Goal: Task Accomplishment & Management: Complete application form

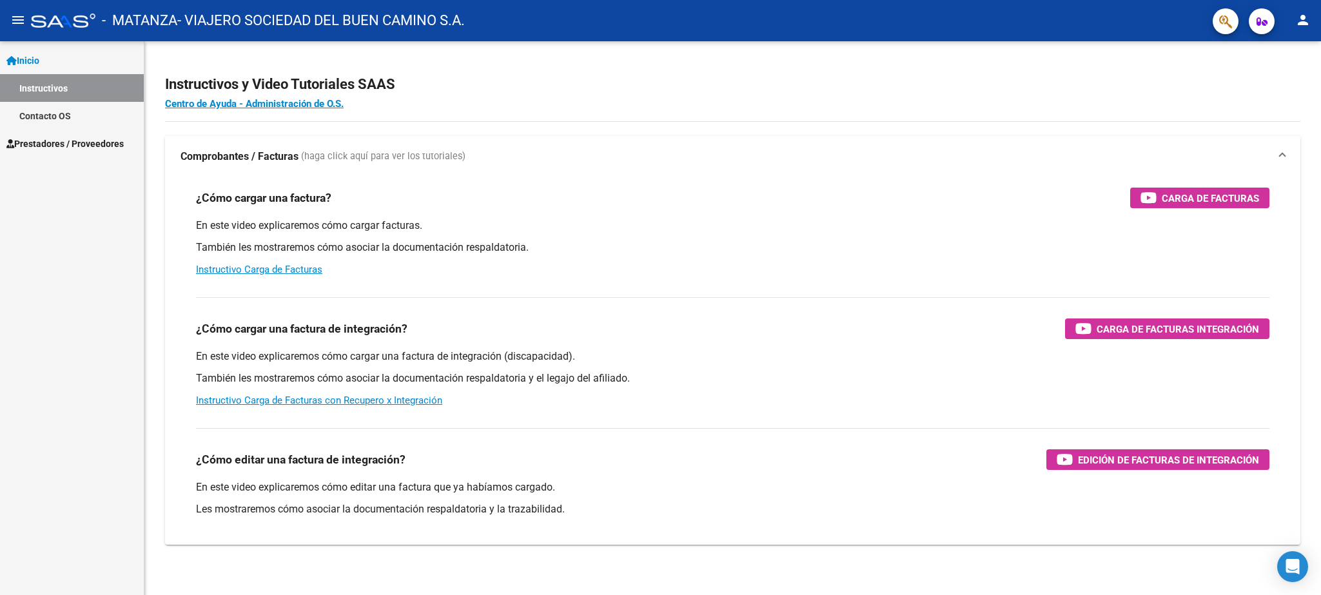
click at [66, 144] on span "Prestadores / Proveedores" at bounding box center [64, 144] width 117 height 14
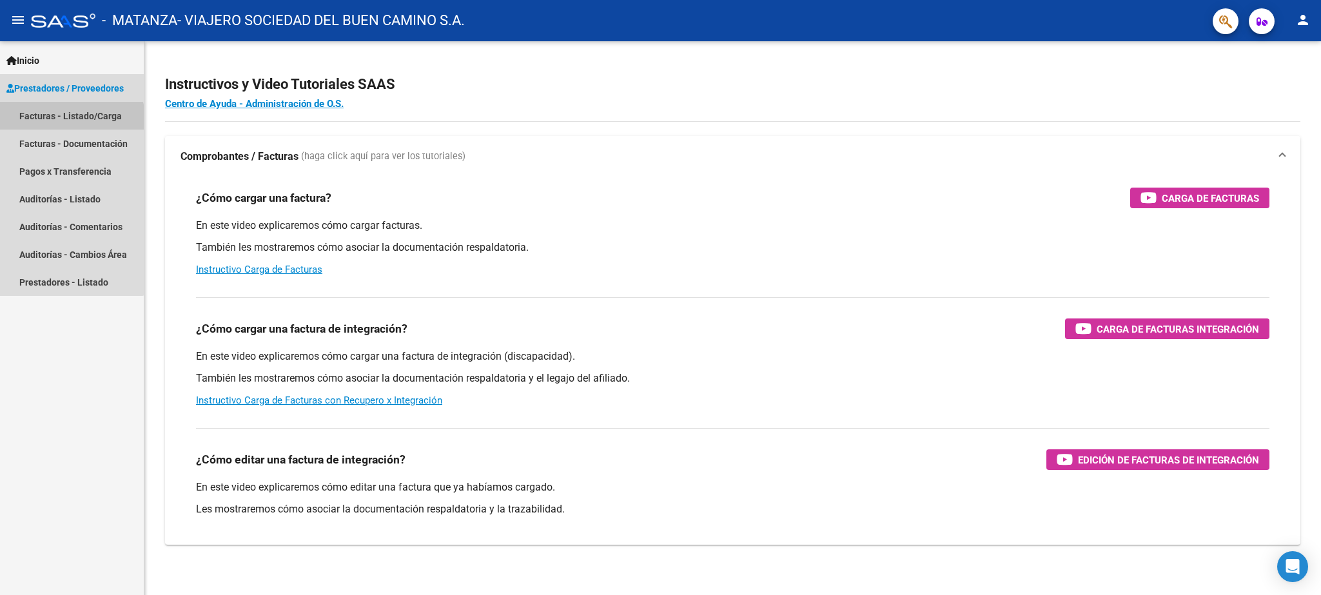
click at [71, 121] on link "Facturas - Listado/Carga" at bounding box center [72, 116] width 144 height 28
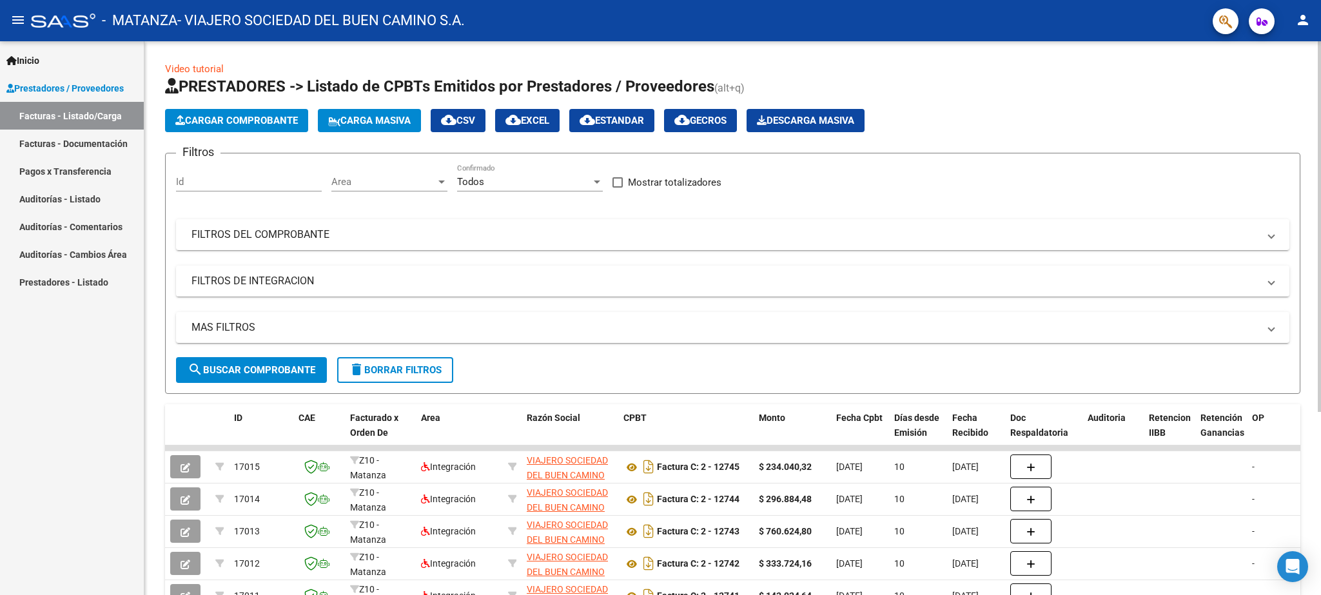
click at [375, 116] on span "Carga Masiva" at bounding box center [369, 121] width 83 height 12
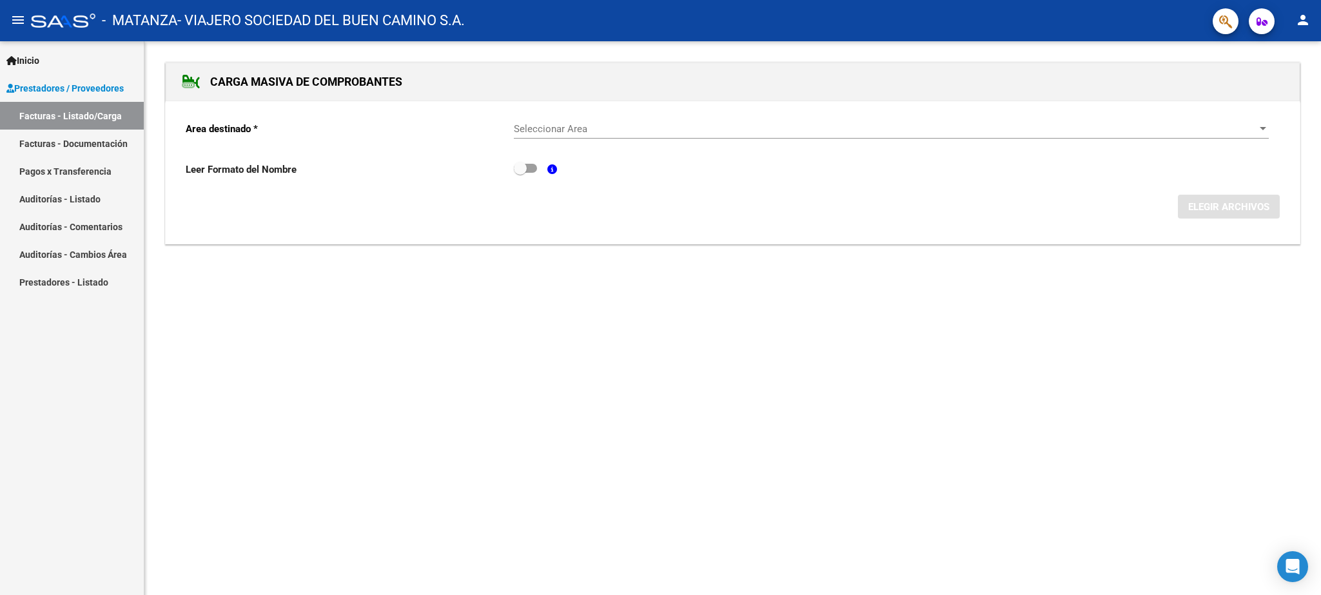
click at [544, 129] on span "Seleccionar Area" at bounding box center [886, 129] width 744 height 12
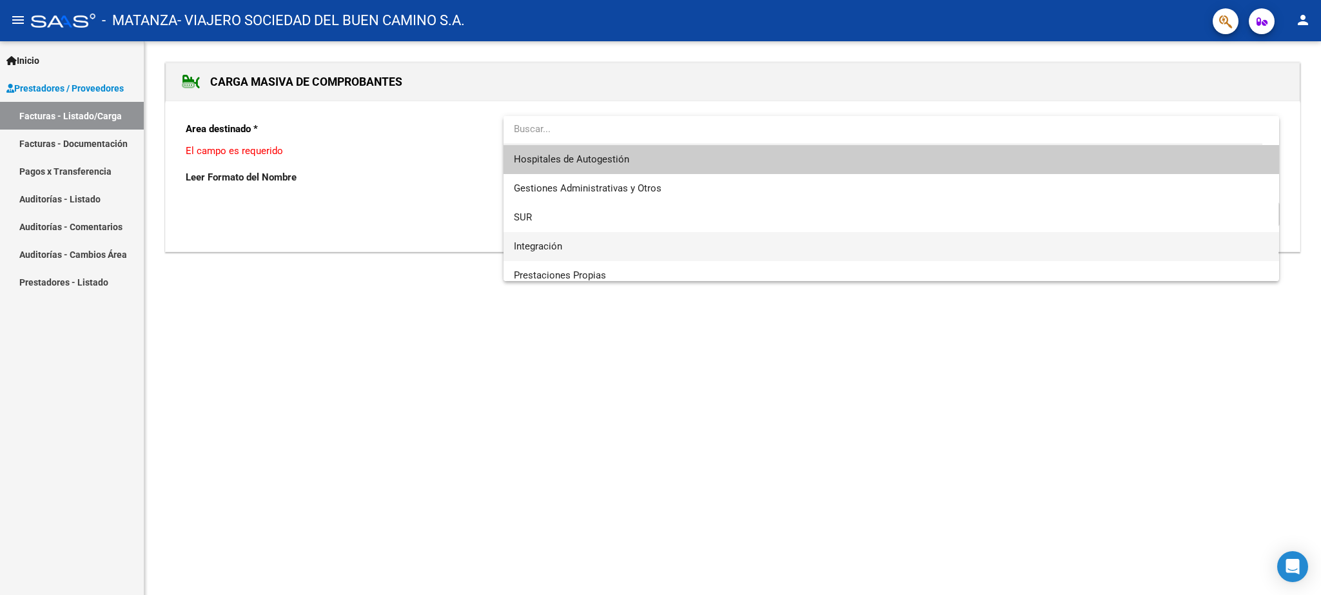
click at [542, 238] on span "Integración" at bounding box center [891, 246] width 755 height 29
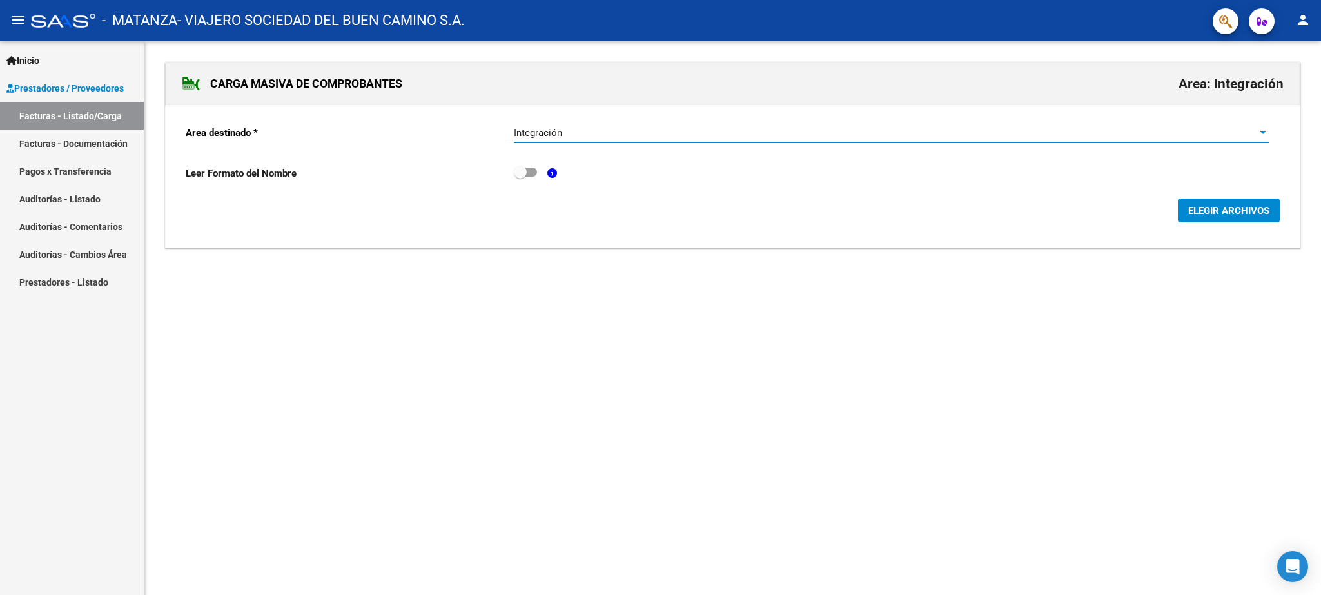
click at [1240, 205] on button "ELEGIR ARCHIVOS" at bounding box center [1229, 211] width 102 height 24
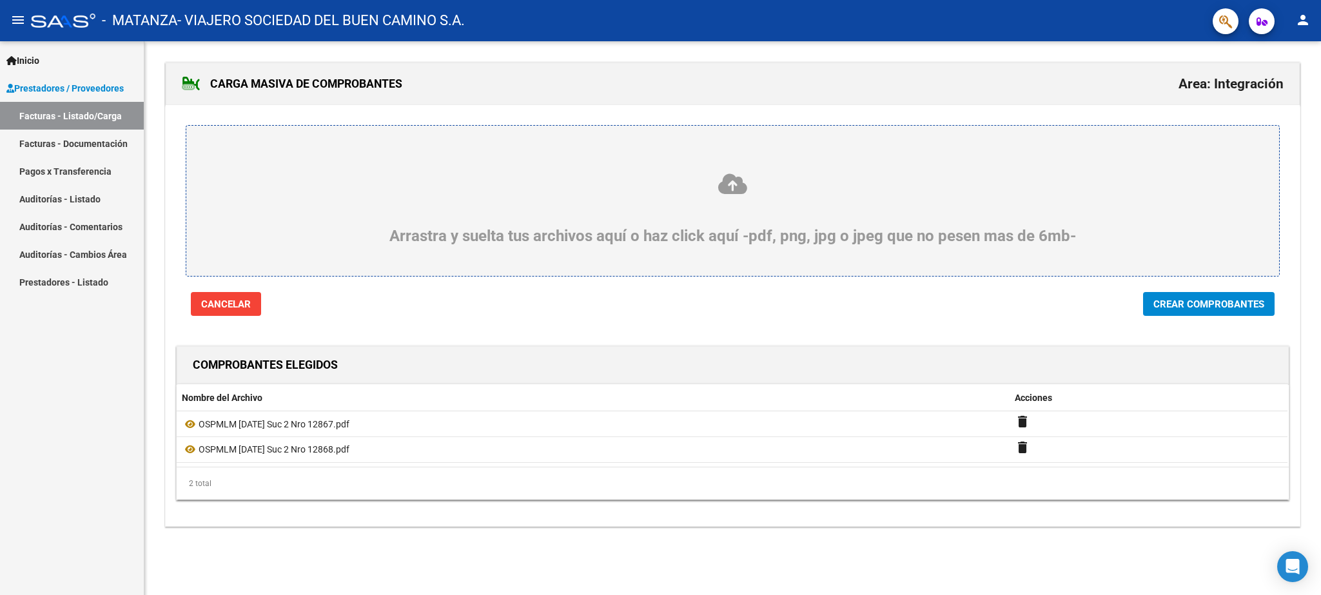
click at [1197, 304] on span "Crear Comprobantes" at bounding box center [1209, 305] width 111 height 12
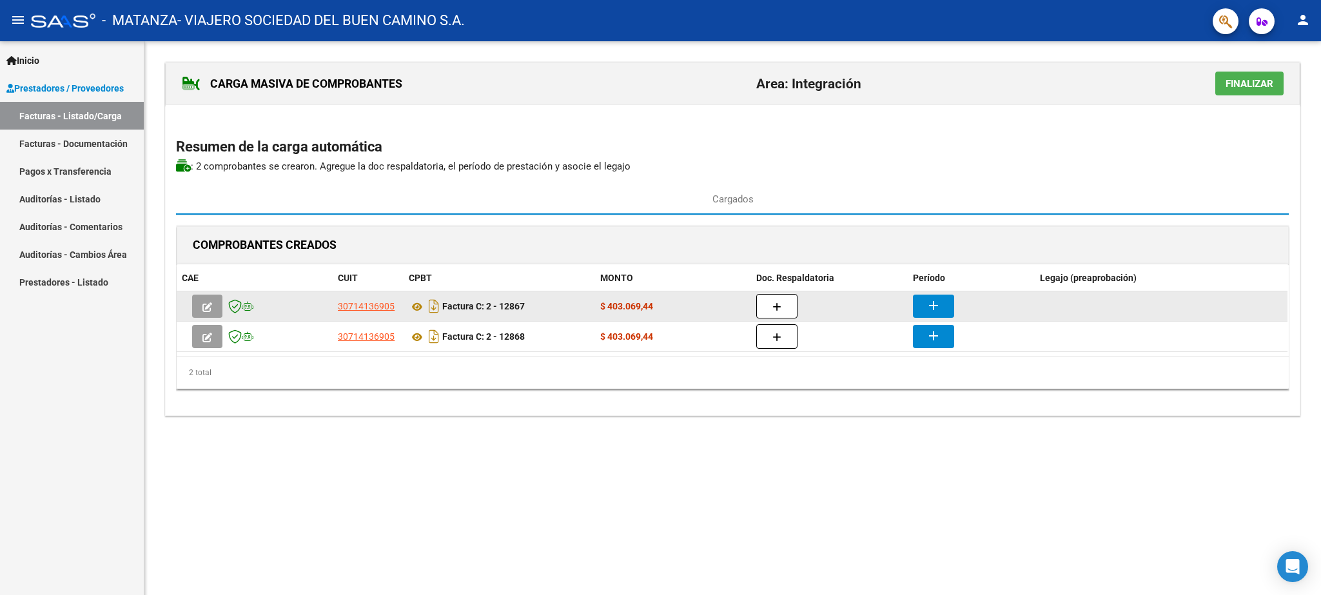
click at [924, 309] on button "add" at bounding box center [933, 306] width 41 height 23
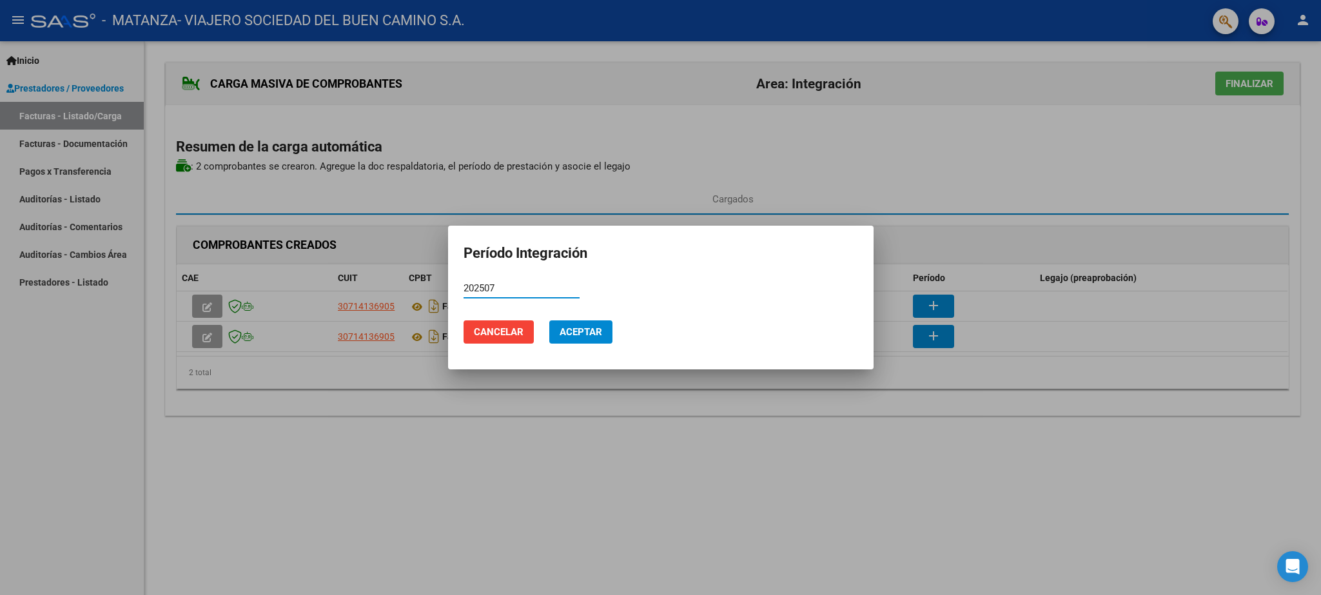
type input "202507"
click at [567, 342] on button "Aceptar" at bounding box center [580, 332] width 63 height 23
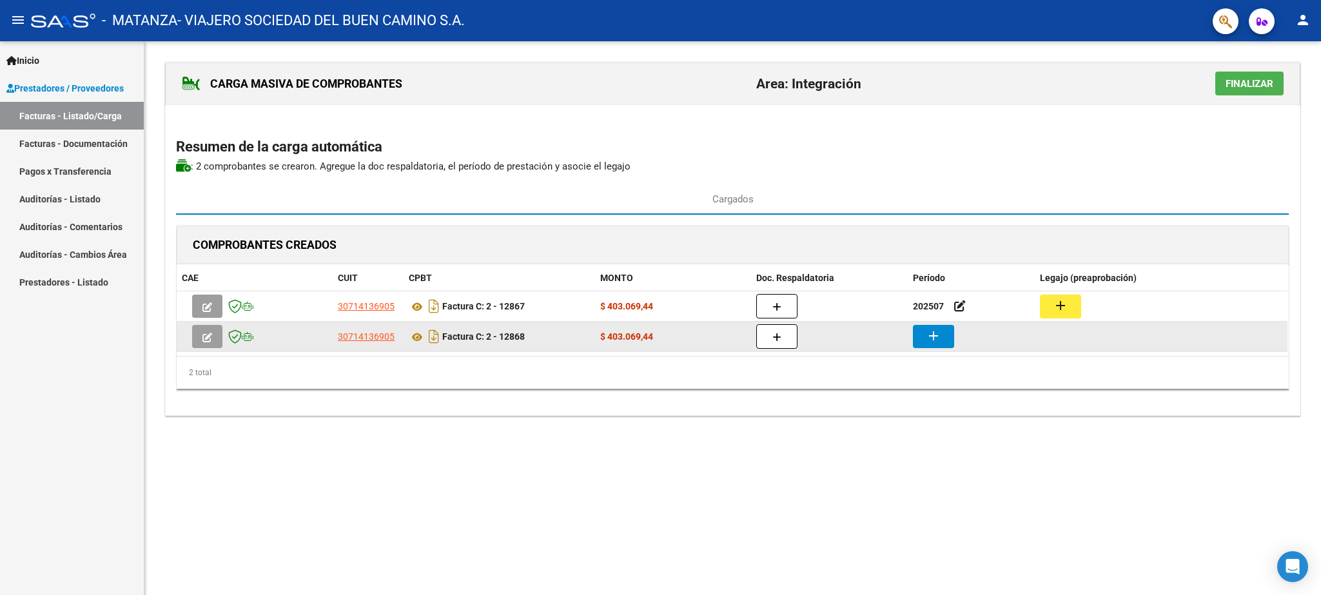
click at [945, 346] on button "add" at bounding box center [933, 336] width 41 height 23
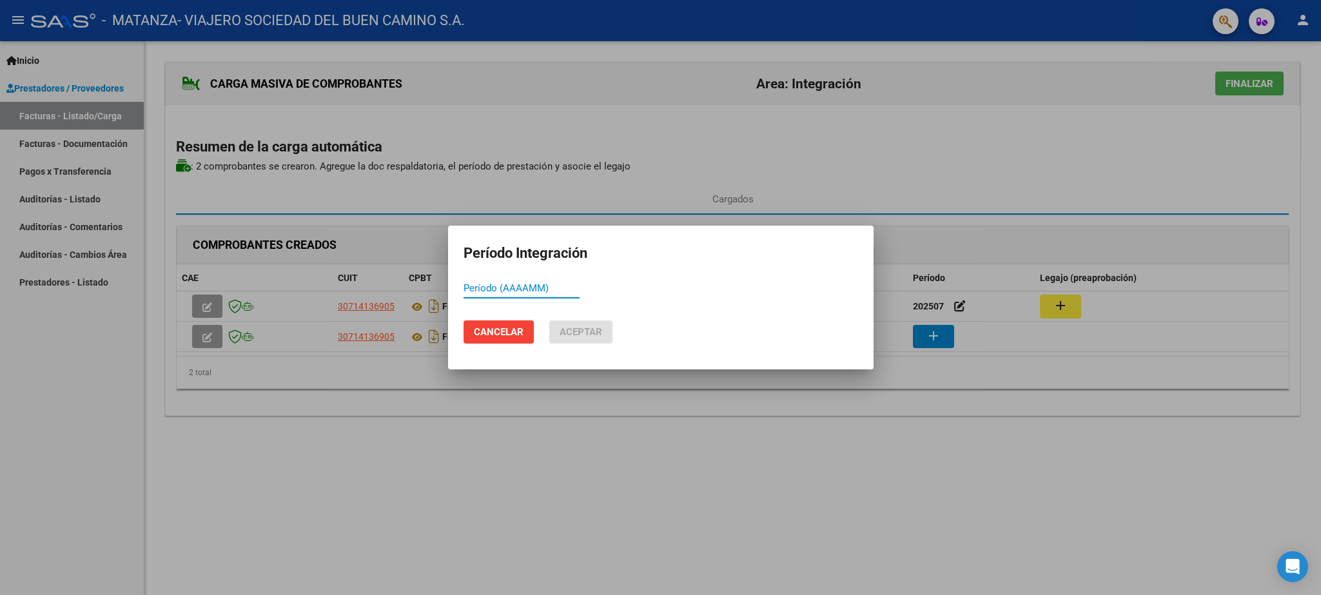
click at [526, 292] on input "Período (AAAAMM)" at bounding box center [522, 288] width 116 height 12
type input "202508"
click at [569, 334] on span "Aceptar" at bounding box center [581, 332] width 43 height 12
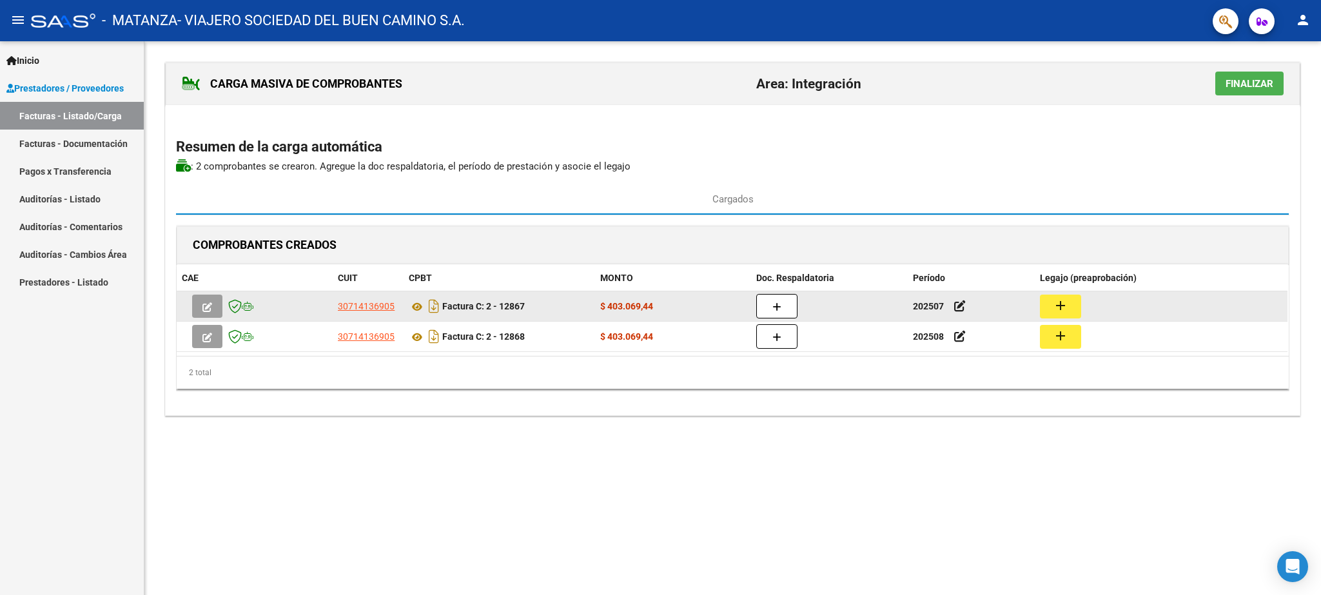
click at [1062, 304] on mat-icon "add" at bounding box center [1060, 305] width 15 height 15
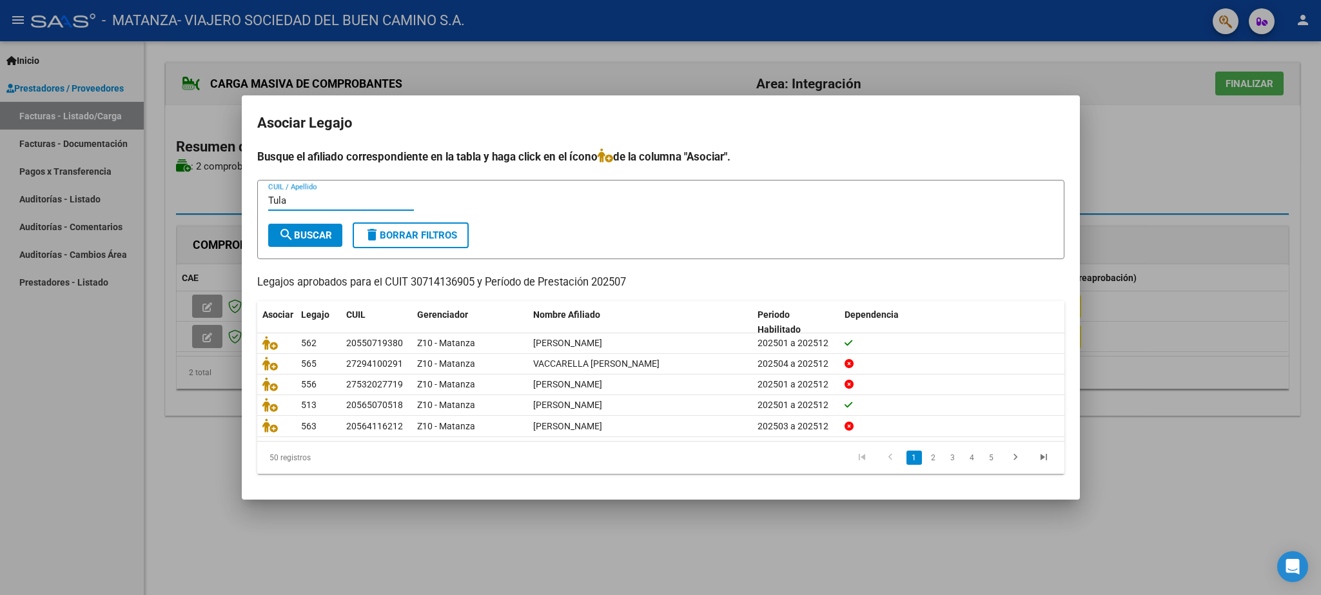
type input "Tula"
click at [306, 233] on span "search Buscar" at bounding box center [306, 236] width 54 height 12
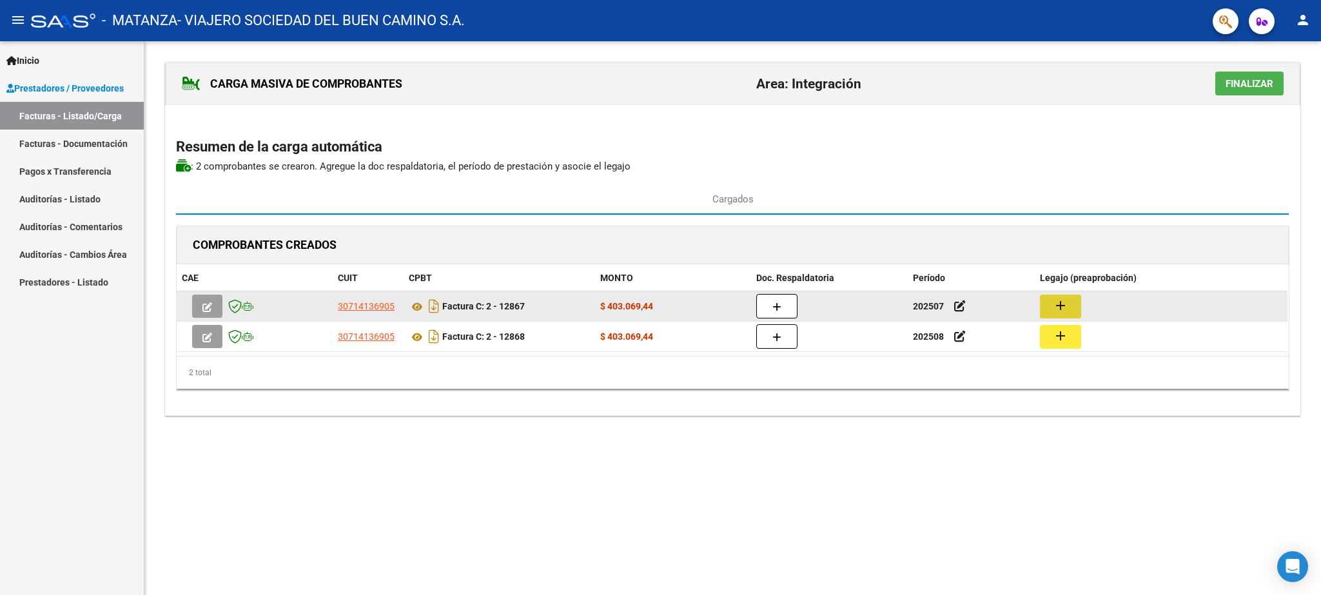
click at [203, 306] on button "button" at bounding box center [207, 306] width 30 height 23
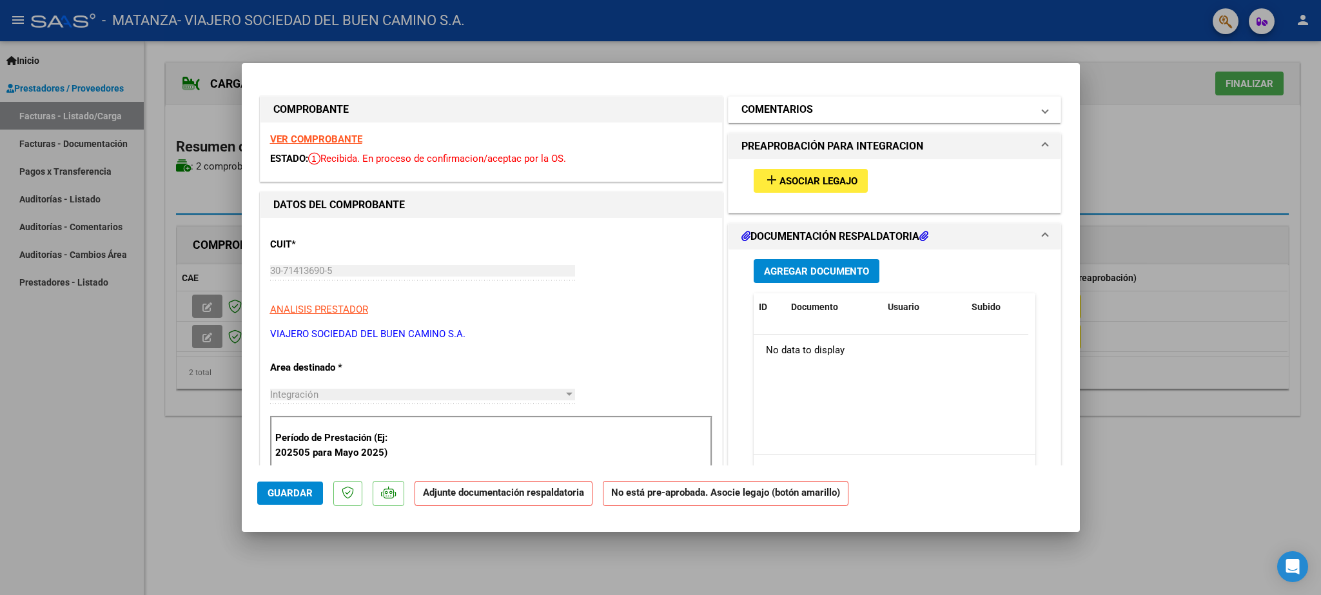
click at [795, 102] on mat-expansion-panel-header "COMENTARIOS" at bounding box center [895, 110] width 333 height 26
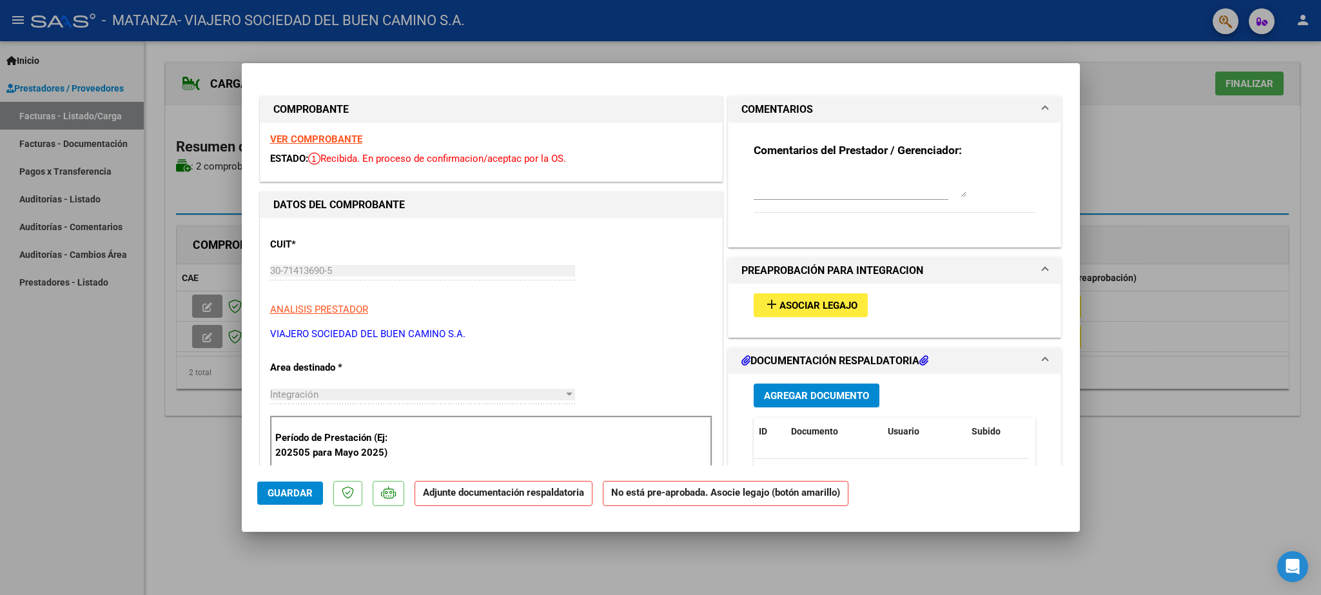
click at [754, 181] on textarea at bounding box center [860, 185] width 213 height 26
drag, startPoint x: 864, startPoint y: 176, endPoint x: 644, endPoint y: 173, distance: 220.6
click at [754, 172] on textarea "[PERSON_NAME], Falta Legajo!!!!" at bounding box center [860, 185] width 213 height 26
type textarea "[PERSON_NAME], Falta Legajo!!!!"
click at [290, 491] on span "Guardar" at bounding box center [290, 494] width 45 height 12
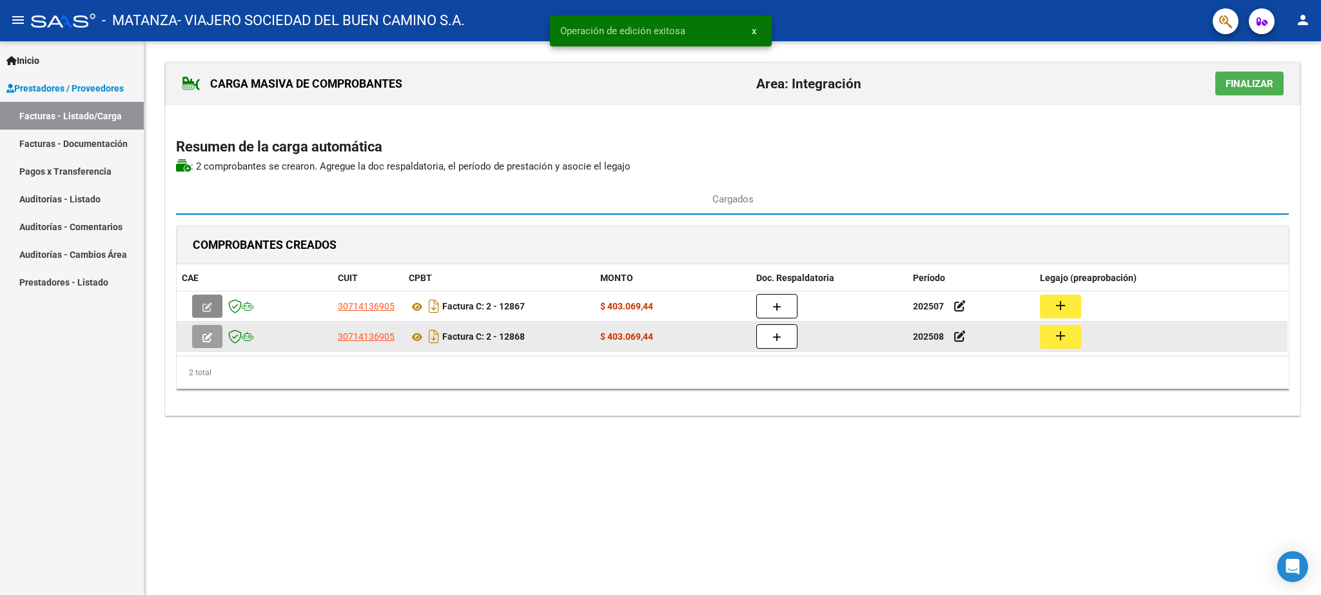
click at [211, 338] on icon "button" at bounding box center [208, 338] width 10 height 10
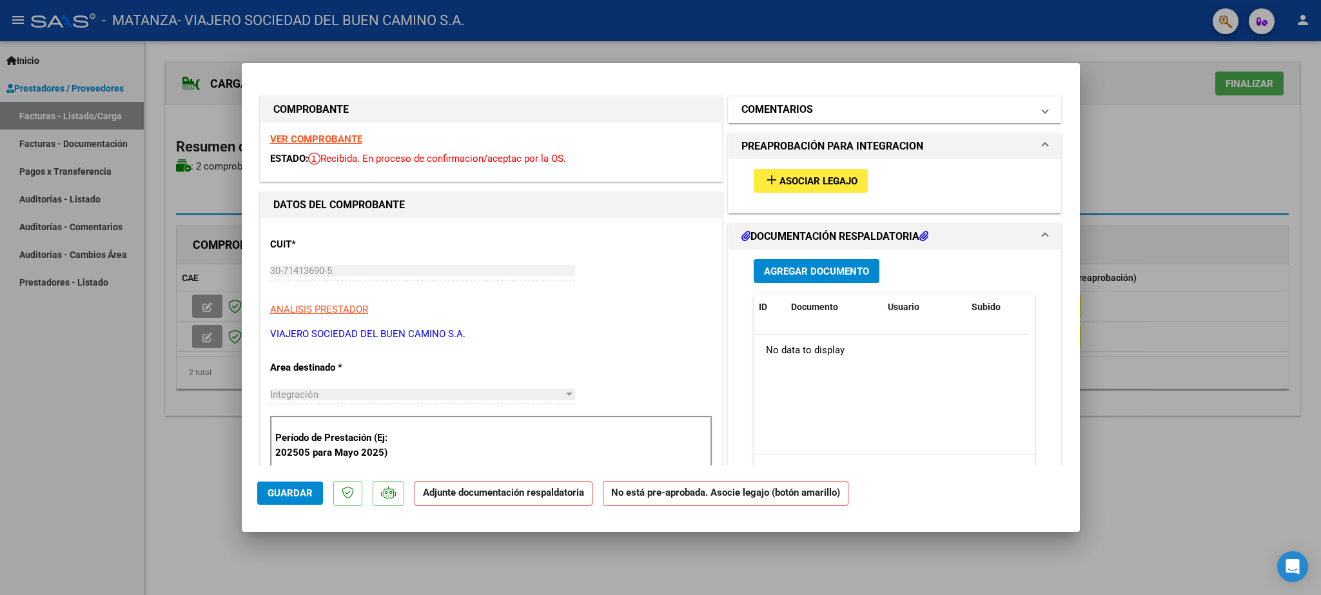
click at [750, 114] on h1 "COMENTARIOS" at bounding box center [778, 109] width 72 height 15
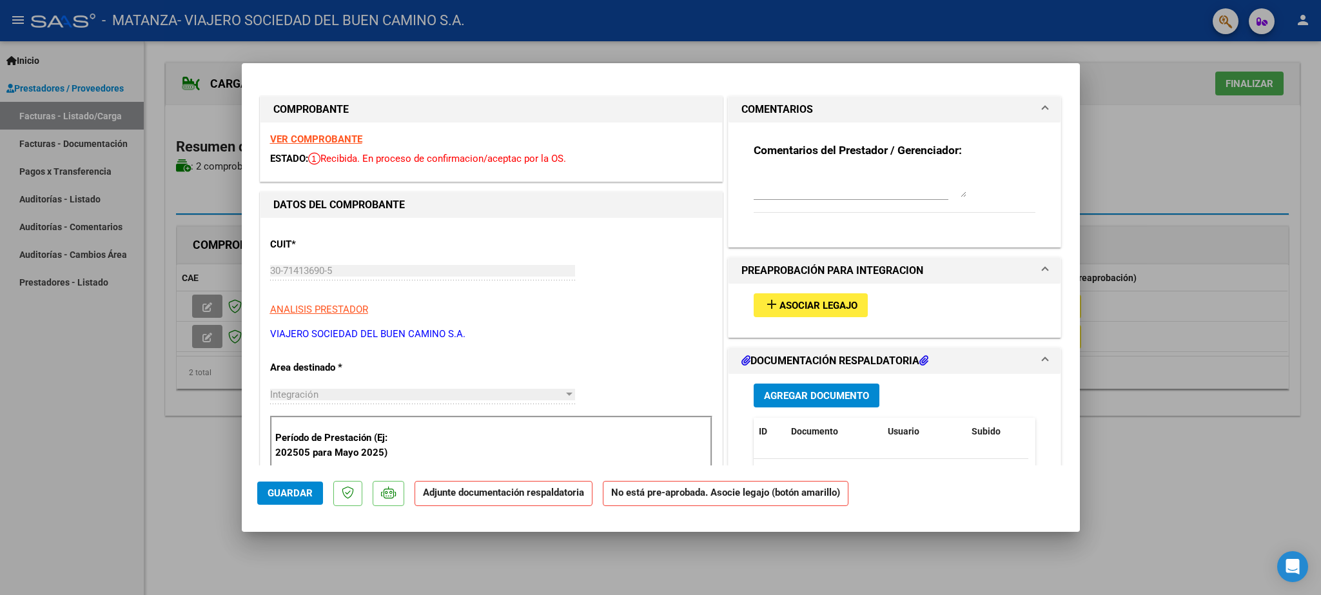
click at [754, 175] on textarea at bounding box center [860, 185] width 213 height 26
paste textarea "[PERSON_NAME], Falta Legajo!!!!"
type textarea "[PERSON_NAME], Falta Legajo!!!!"
click at [279, 497] on span "Guardar" at bounding box center [290, 494] width 45 height 12
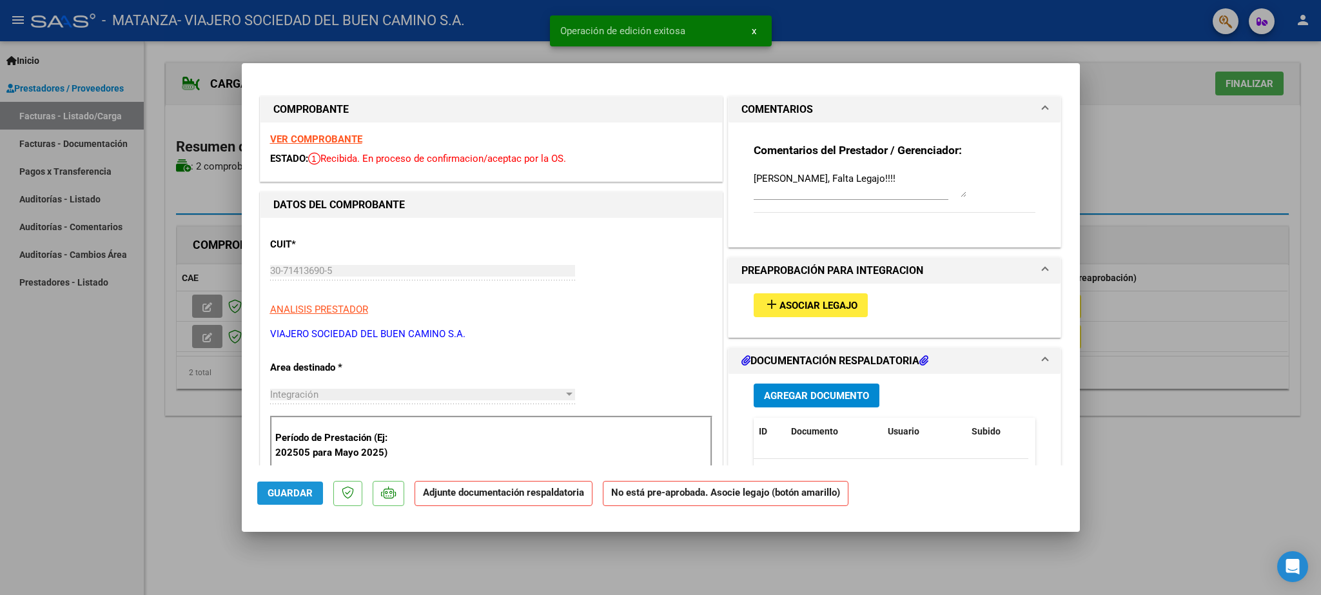
click at [290, 489] on span "Guardar" at bounding box center [290, 494] width 45 height 12
type input "$ 0,00"
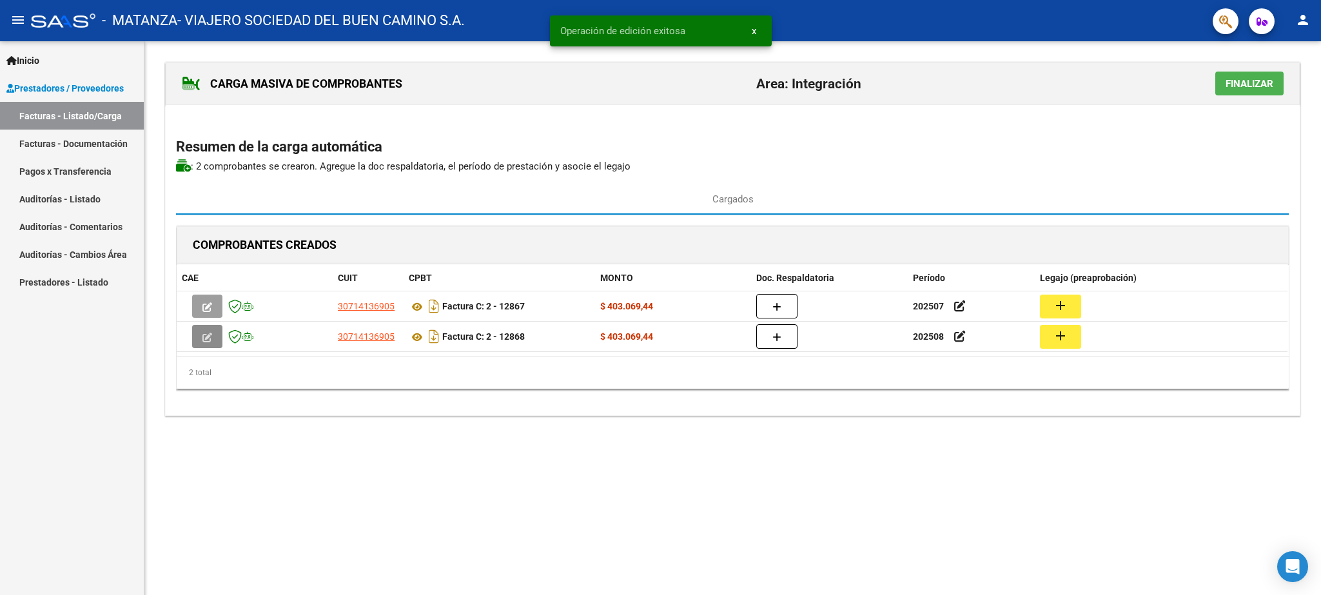
click at [1249, 81] on span "Finalizar" at bounding box center [1250, 84] width 48 height 12
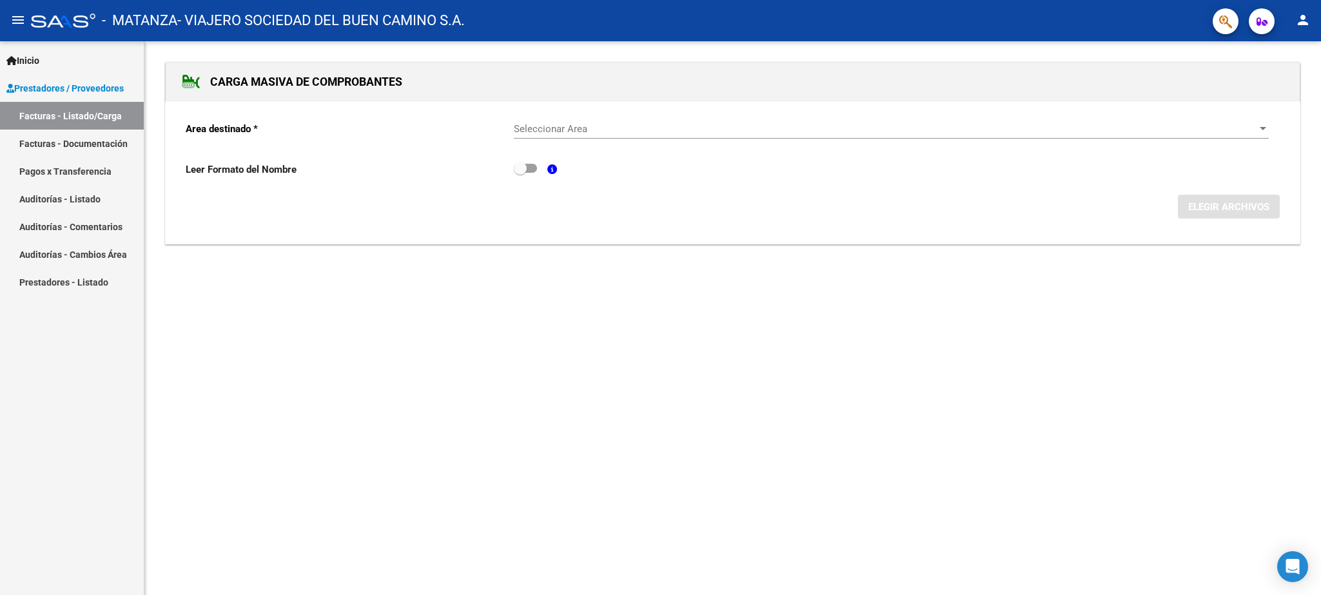
click at [91, 146] on link "Facturas - Documentación" at bounding box center [72, 144] width 144 height 28
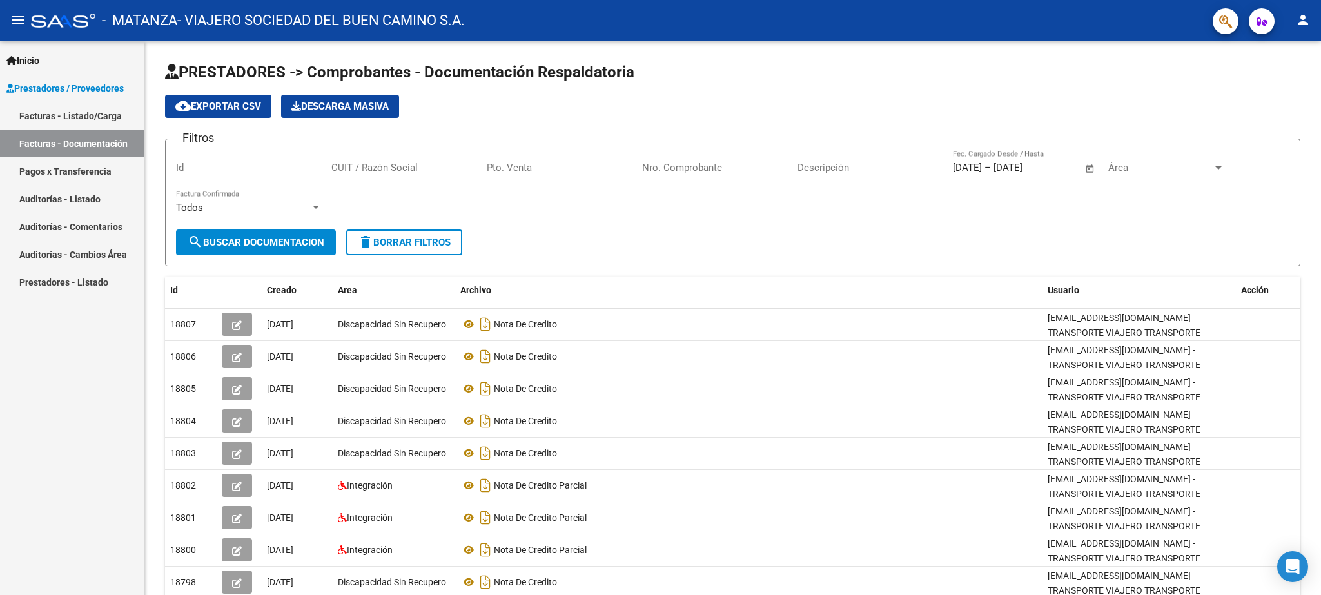
click at [91, 110] on link "Facturas - Listado/Carga" at bounding box center [72, 116] width 144 height 28
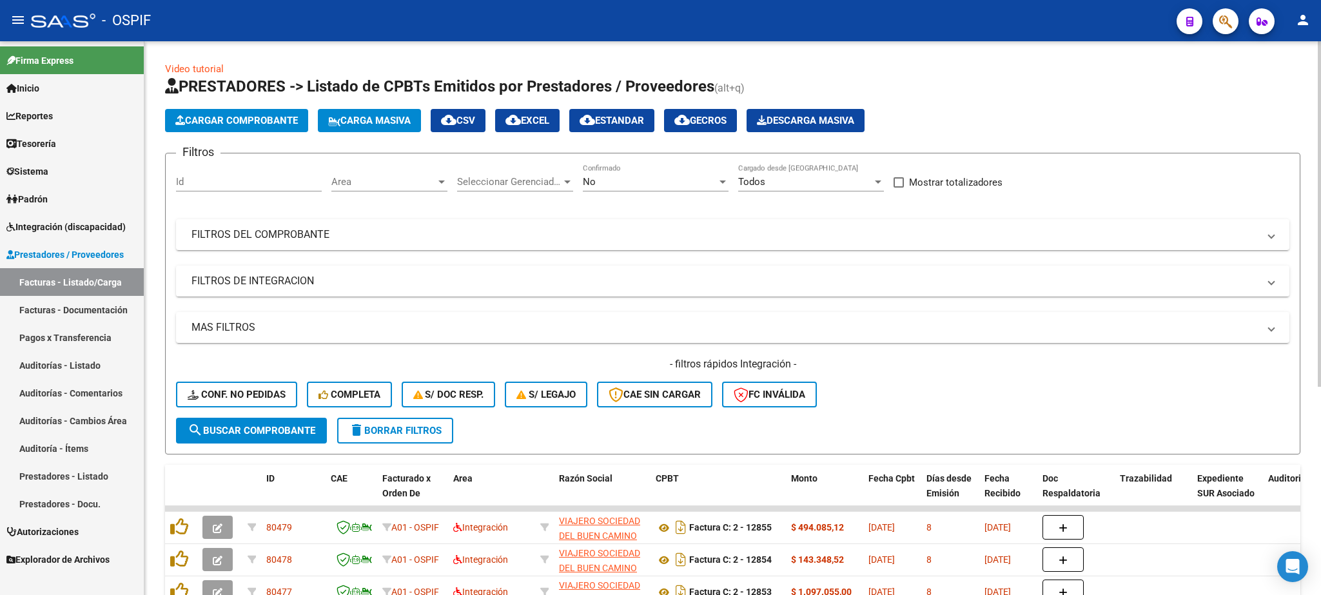
click at [223, 117] on span "Cargar Comprobante" at bounding box center [236, 121] width 123 height 12
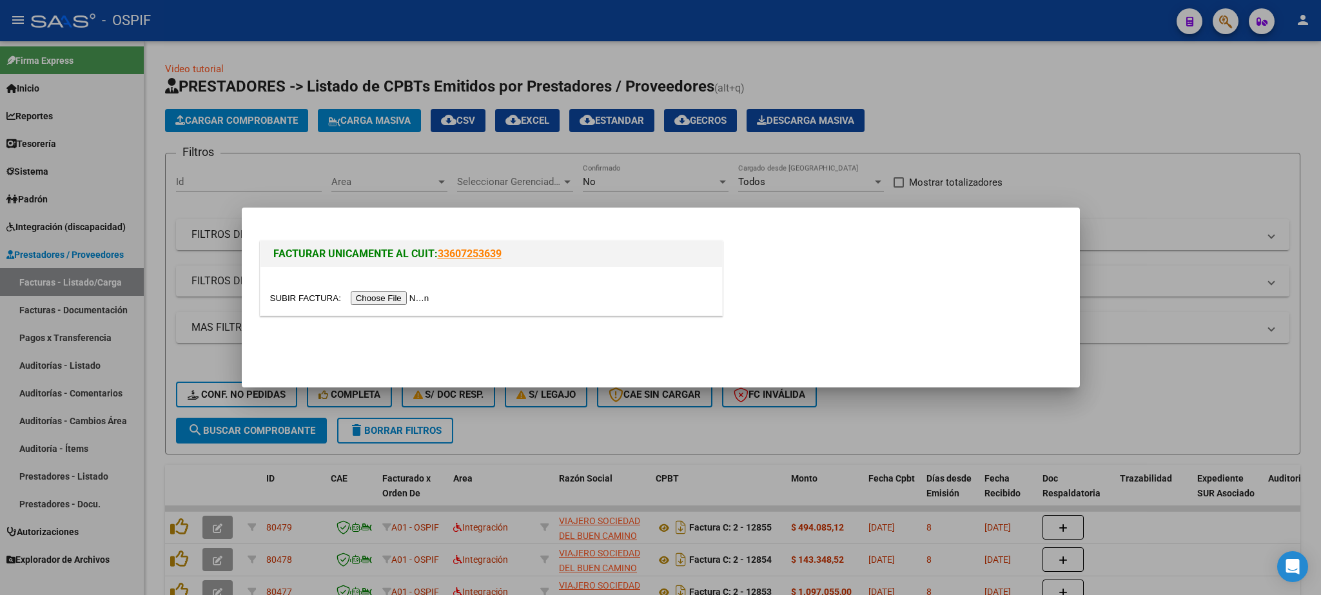
click at [274, 298] on input "file" at bounding box center [351, 299] width 163 height 14
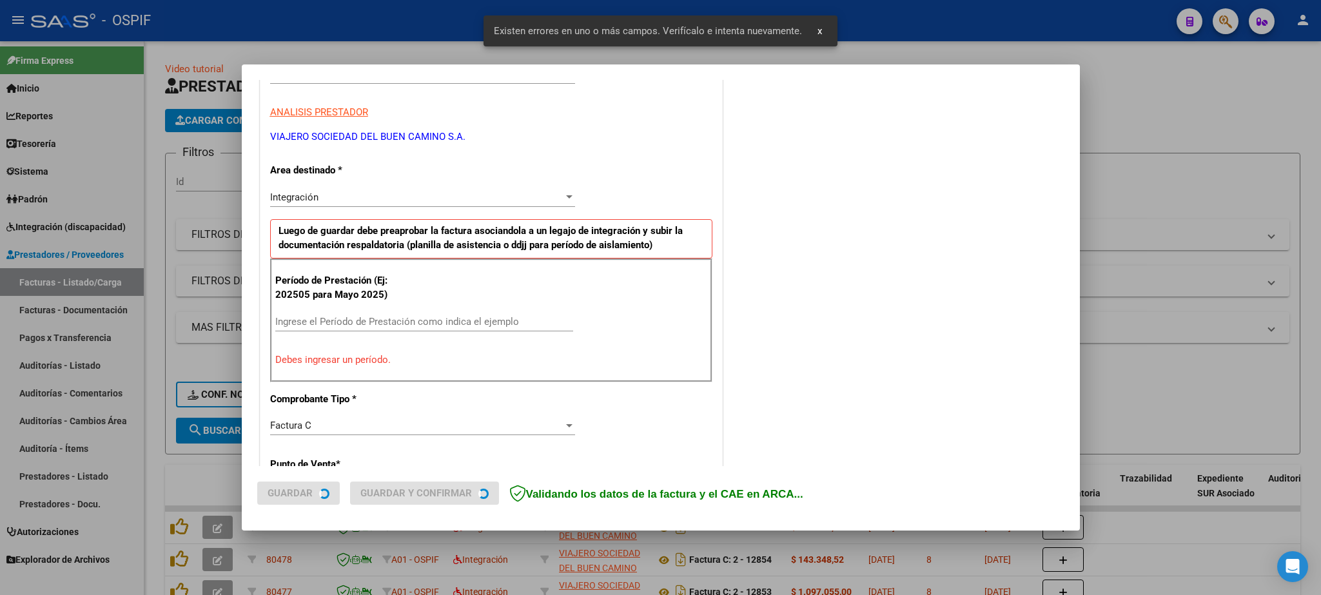
scroll to position [221, 0]
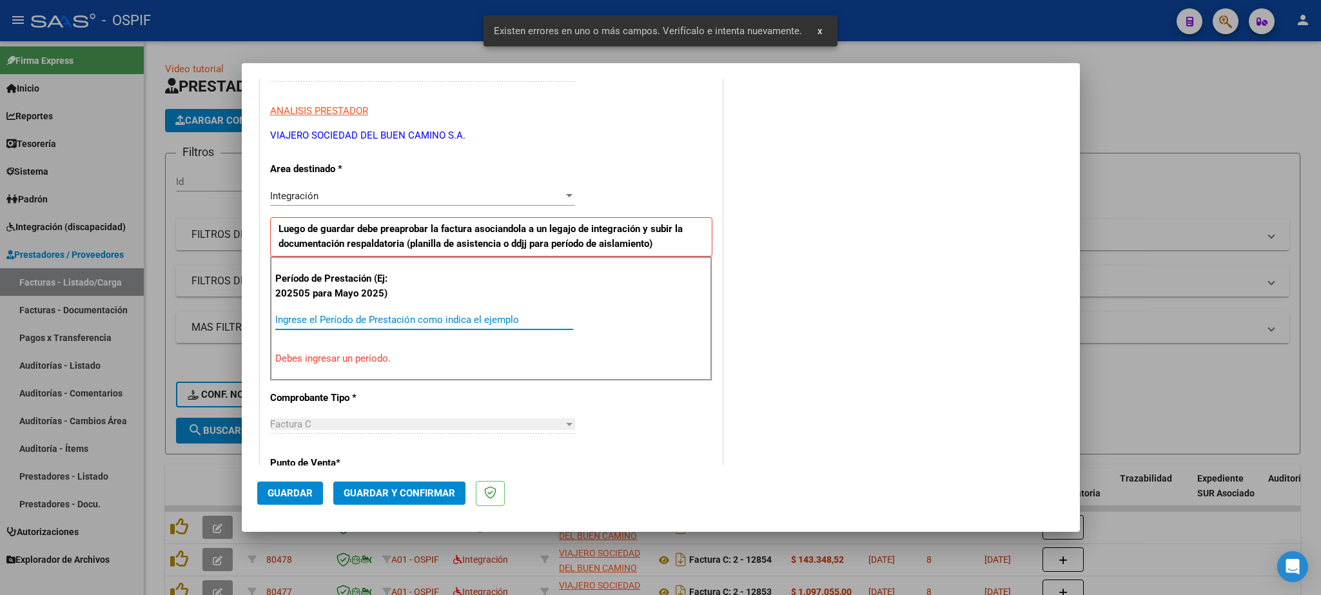
click at [335, 317] on input "Ingrese el Período de Prestación como indica el ejemplo" at bounding box center [424, 320] width 298 height 12
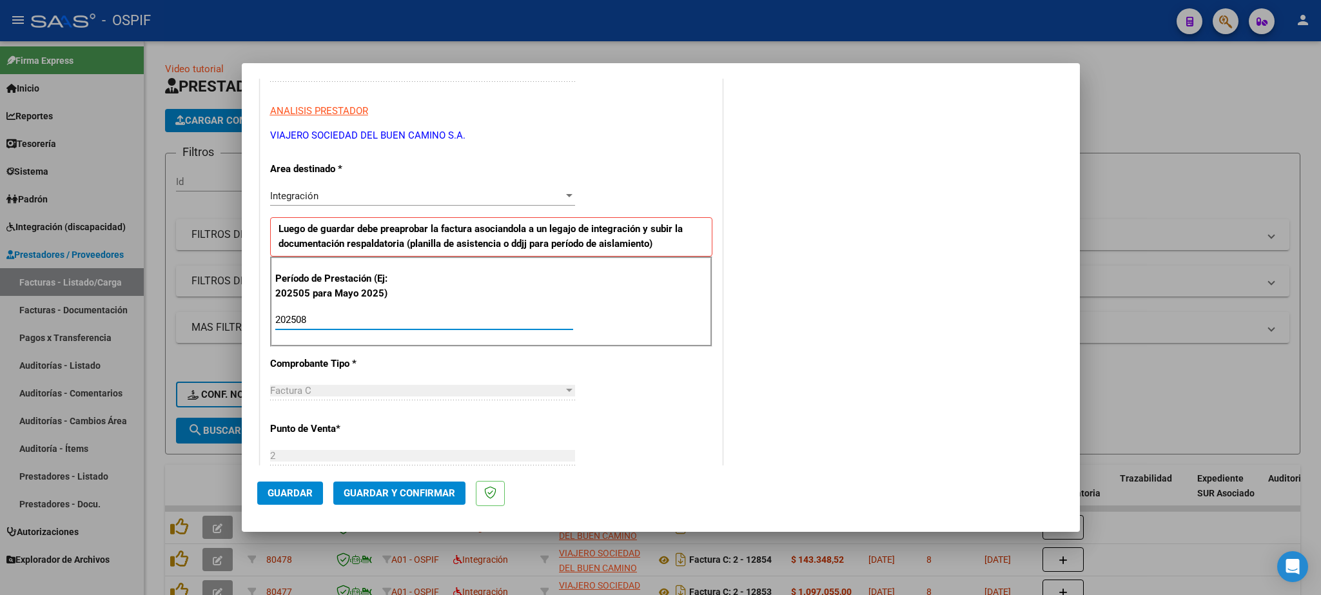
type input "202508"
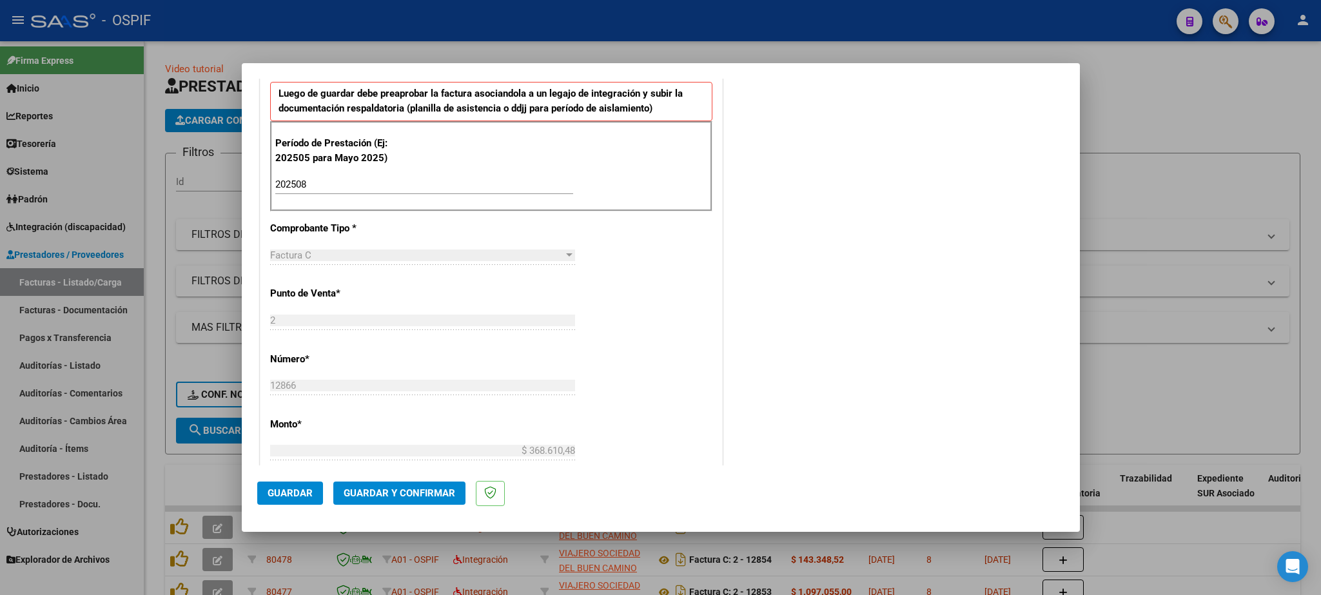
scroll to position [448, 0]
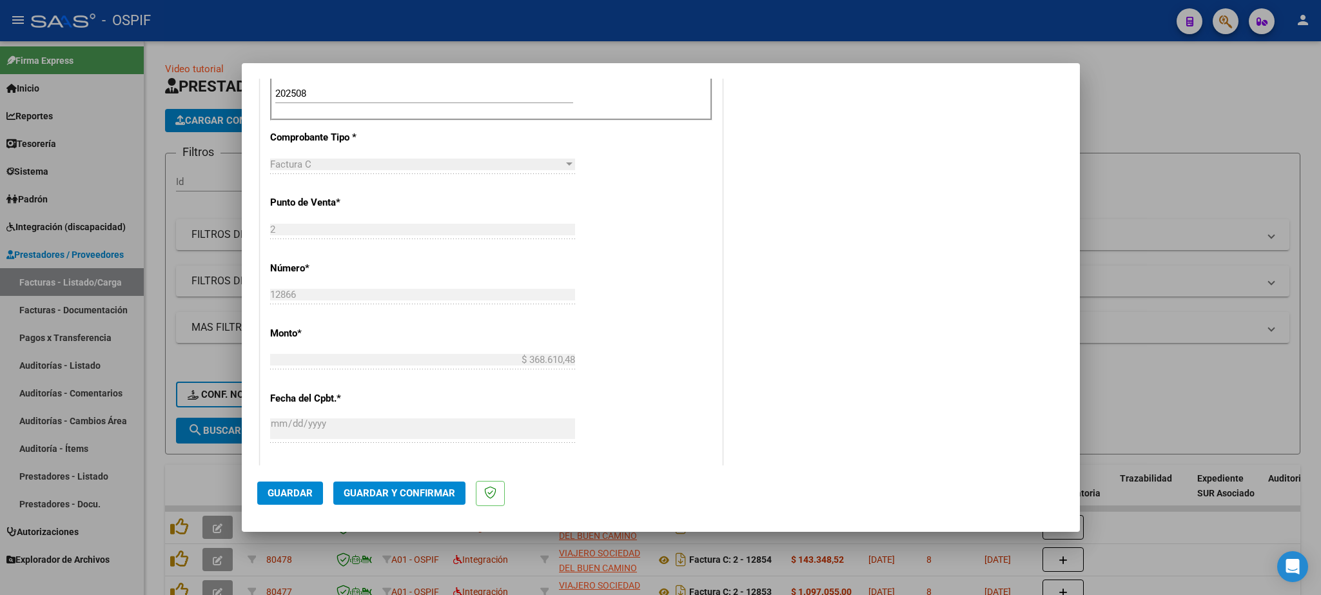
click at [282, 485] on button "Guardar" at bounding box center [290, 493] width 66 height 23
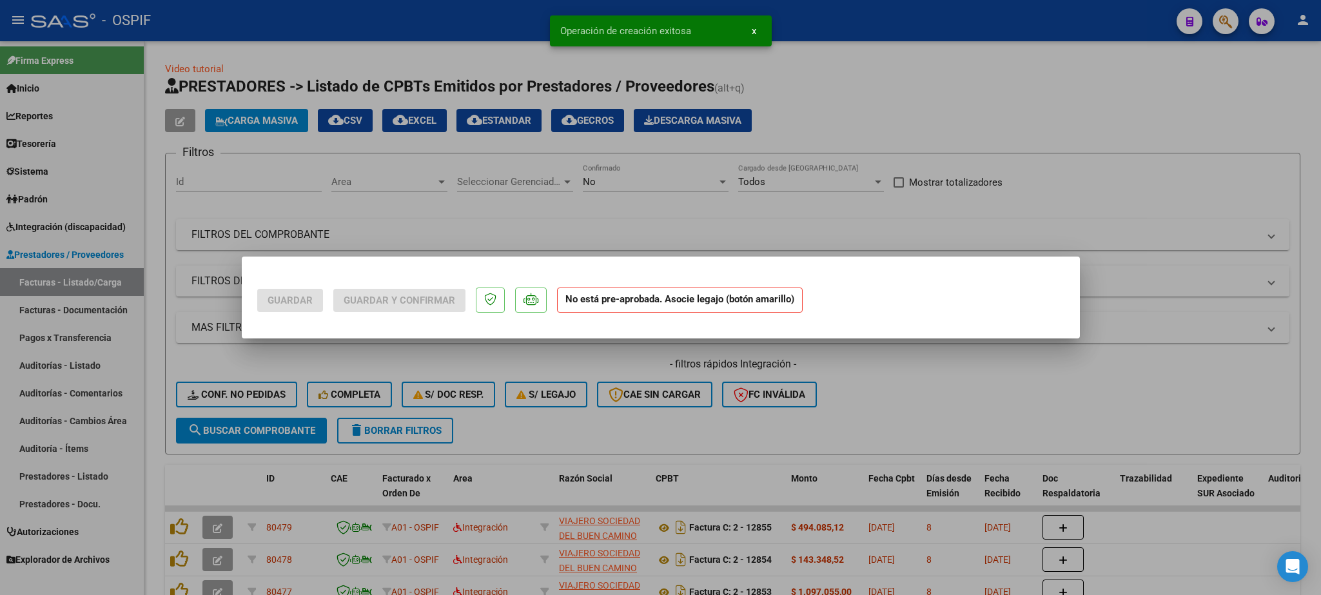
scroll to position [0, 0]
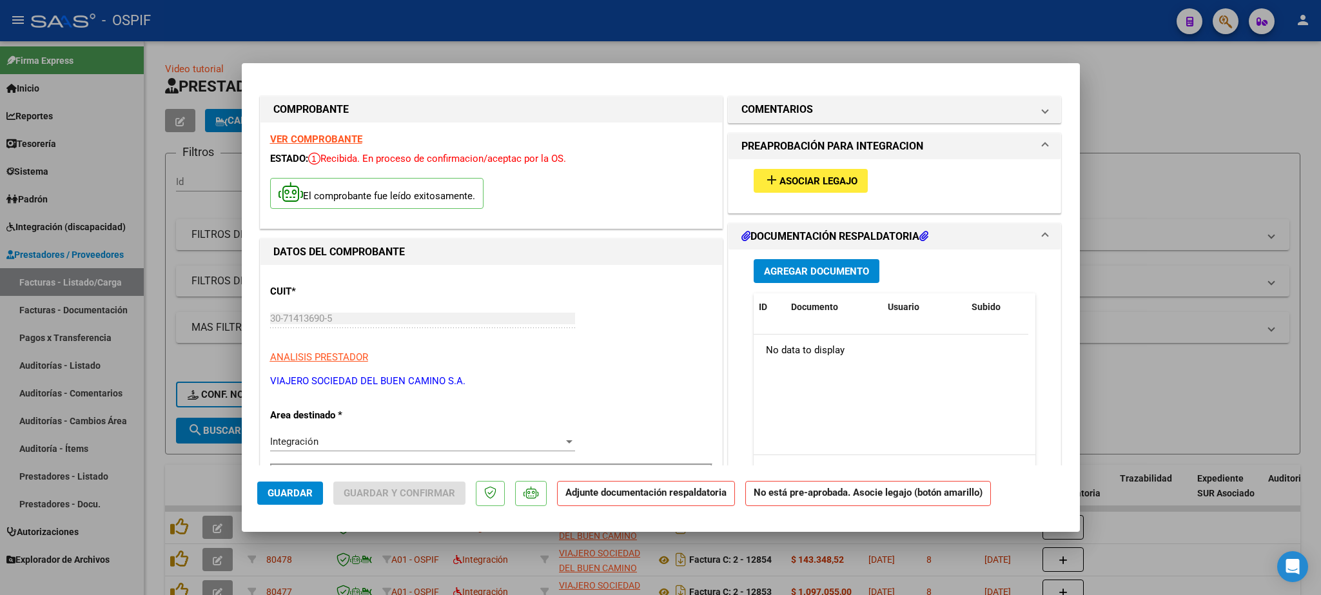
click at [805, 186] on span "Asociar Legajo" at bounding box center [819, 181] width 78 height 12
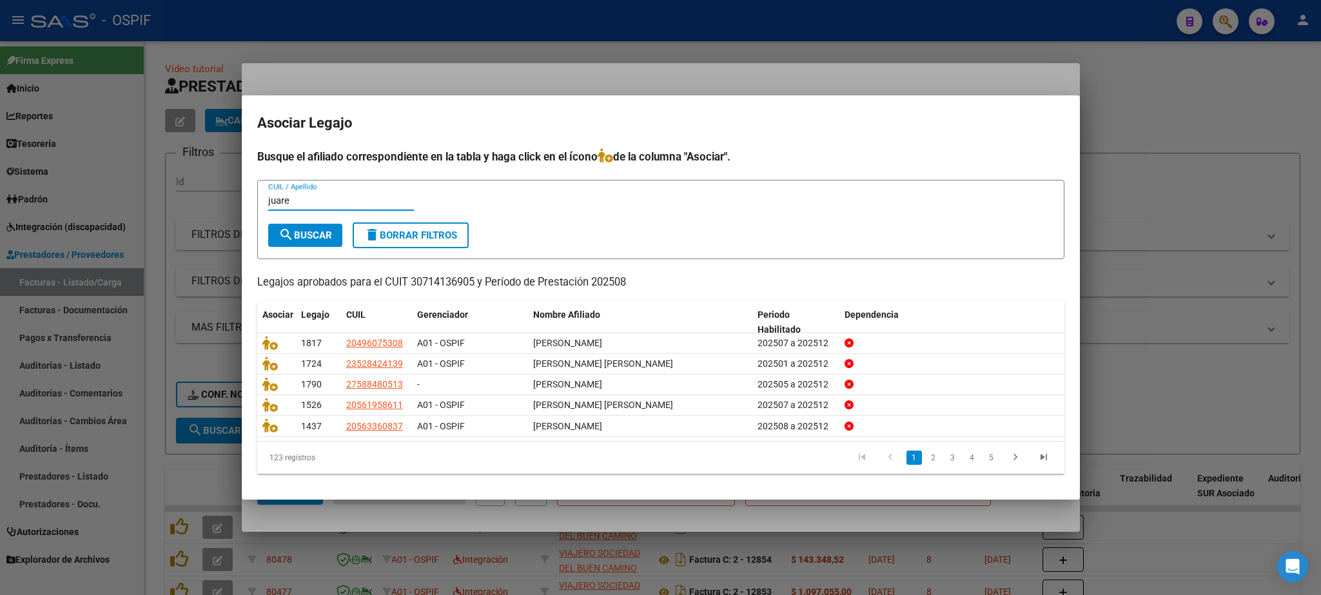
type input "juare"
click at [302, 232] on span "search Buscar" at bounding box center [306, 236] width 54 height 12
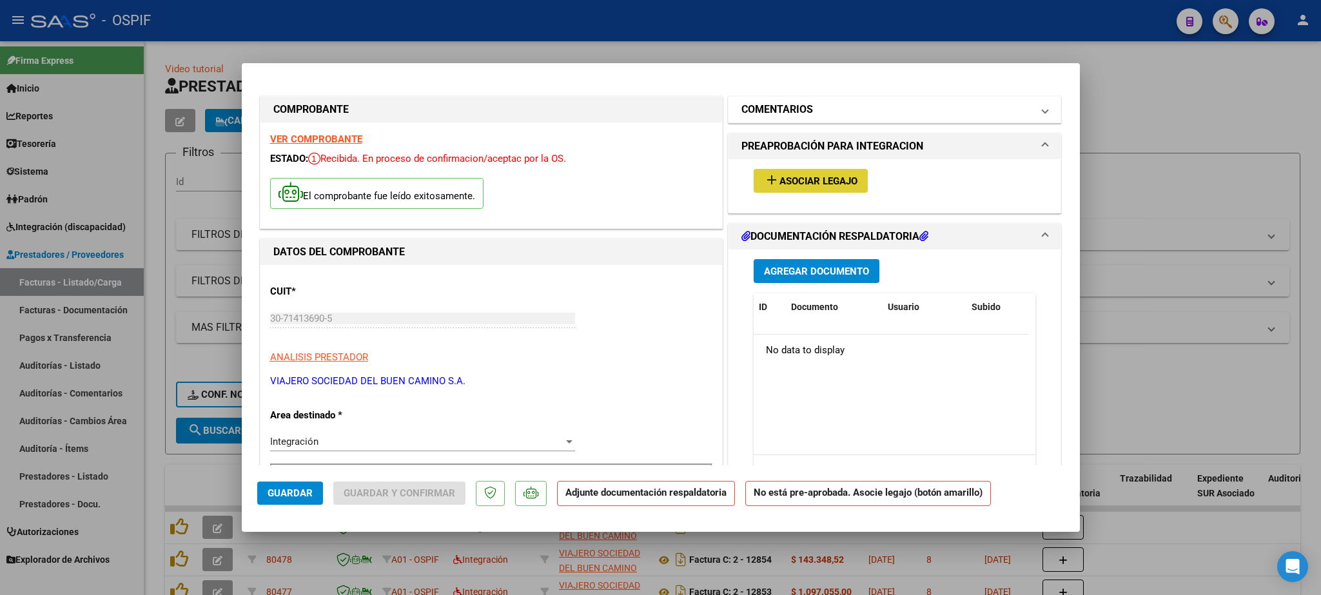
click at [829, 104] on mat-panel-title "COMENTARIOS" at bounding box center [888, 109] width 292 height 15
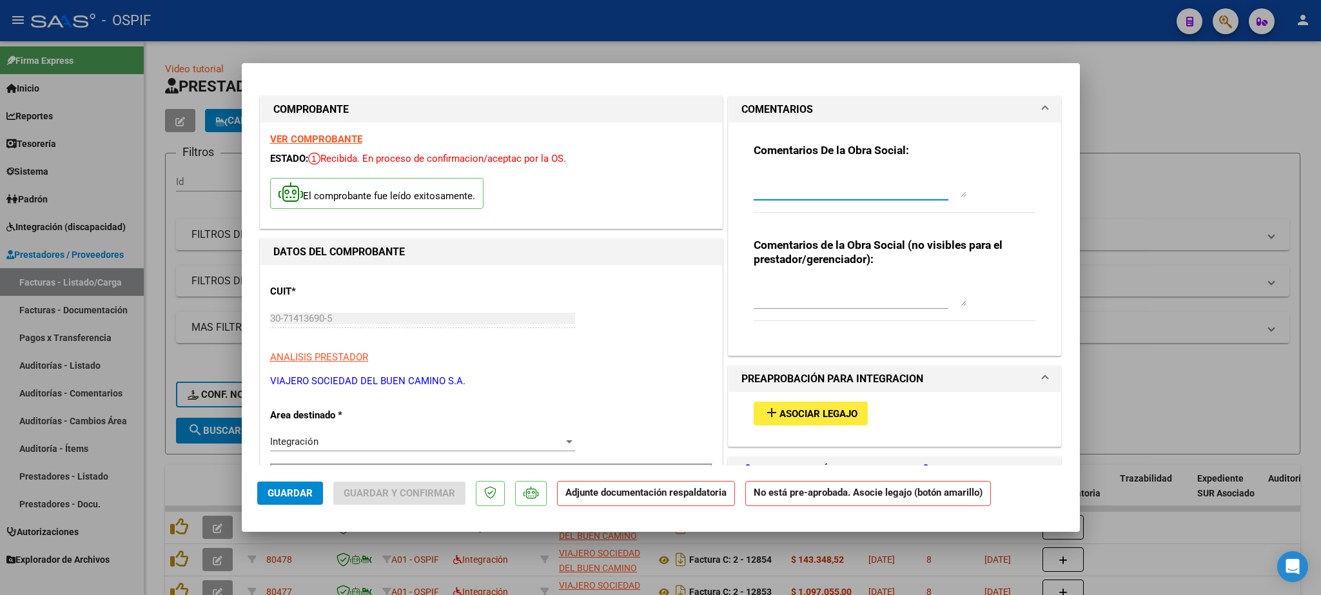
click at [764, 179] on textarea at bounding box center [860, 185] width 213 height 26
paste textarea "[PERSON_NAME], Falta Legajo!!!!"
click at [787, 182] on textarea "[PERSON_NAME], Falta Legajo!!!!" at bounding box center [860, 185] width 213 height 26
type textarea "Juarez [PERSON_NAME], Falta Legajo!!!!"
click at [292, 497] on span "Guardar" at bounding box center [290, 494] width 45 height 12
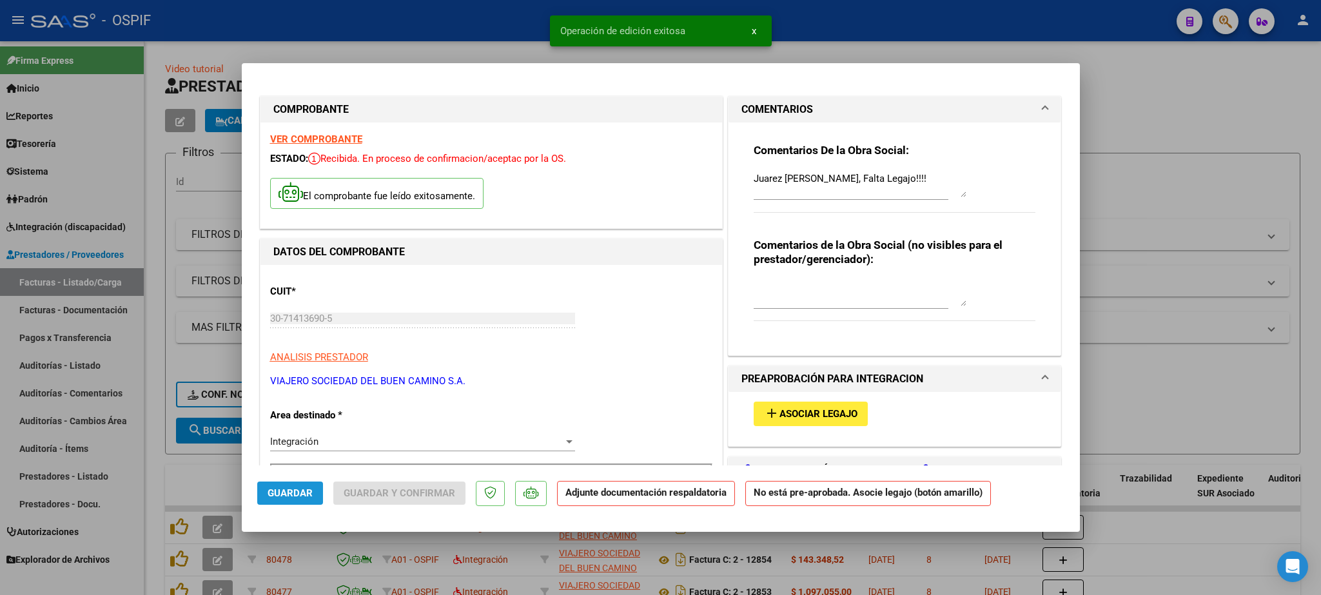
click at [294, 484] on button "Guardar" at bounding box center [290, 493] width 66 height 23
